Goal: Transaction & Acquisition: Purchase product/service

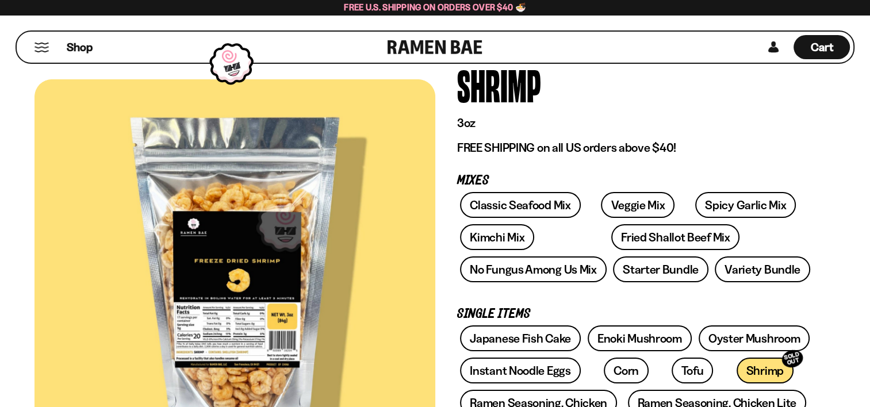
scroll to position [115, 0]
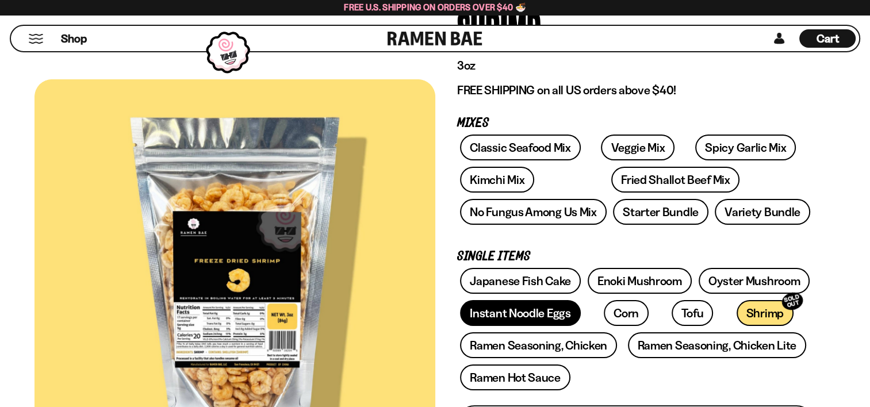
click at [494, 307] on link "Instant Noodle Eggs" at bounding box center [520, 313] width 120 height 26
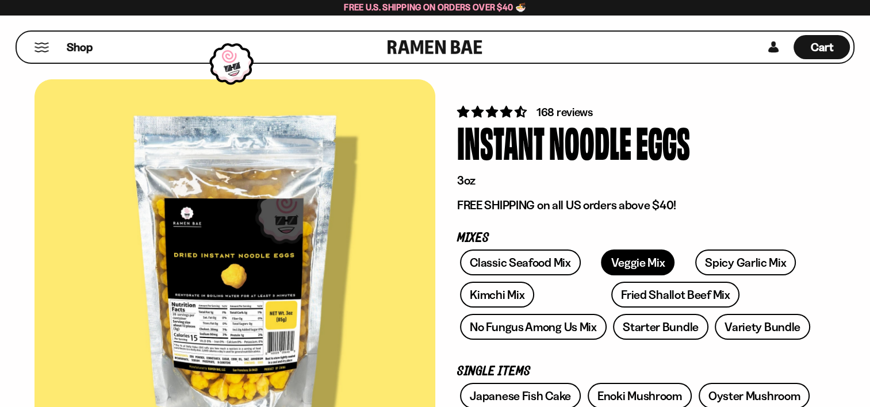
click at [612, 261] on link "Veggie Mix" at bounding box center [638, 263] width 74 height 26
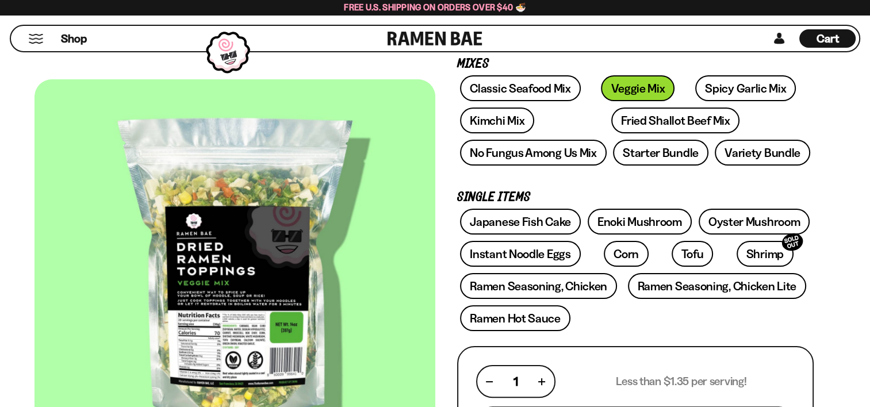
scroll to position [230, 0]
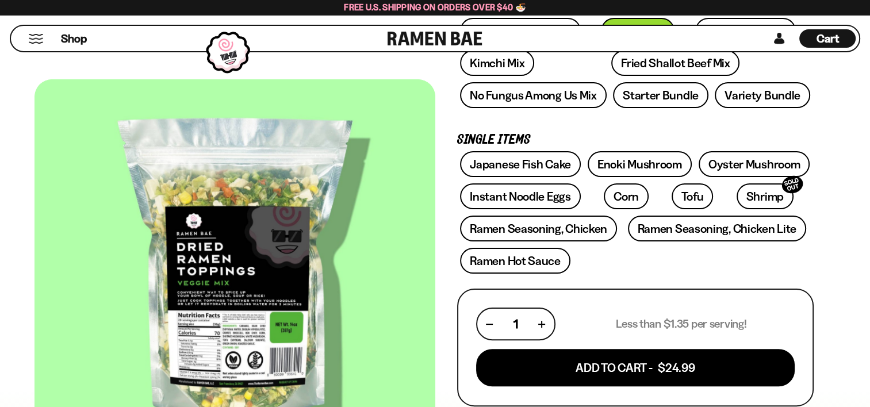
click at [202, 361] on div at bounding box center [235, 275] width 401 height 393
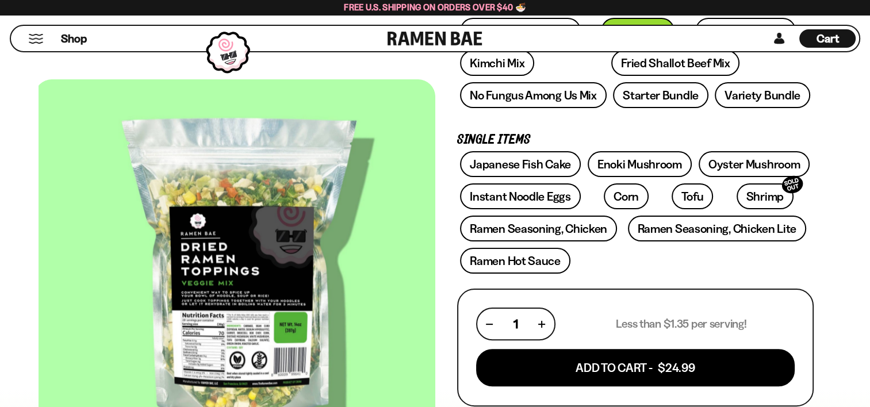
click at [211, 350] on div at bounding box center [239, 275] width 401 height 393
